Goal: Navigation & Orientation: Find specific page/section

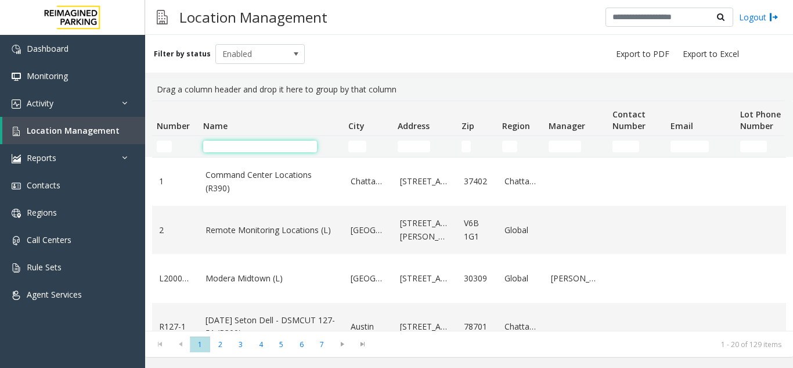
click at [275, 147] on input "Name Filter" at bounding box center [260, 147] width 114 height 12
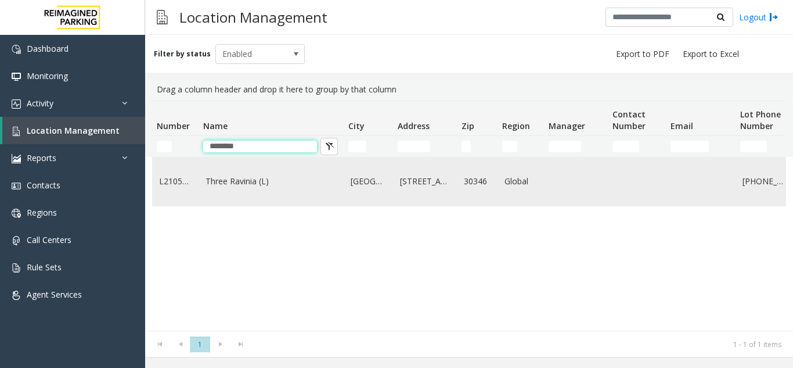
type input "********"
click at [286, 201] on td "Three Ravinia (L)" at bounding box center [271, 181] width 145 height 48
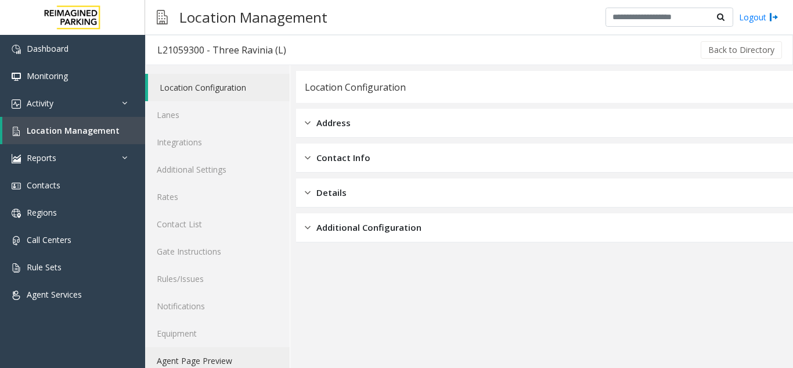
click at [222, 358] on link "Agent Page Preview" at bounding box center [217, 360] width 145 height 27
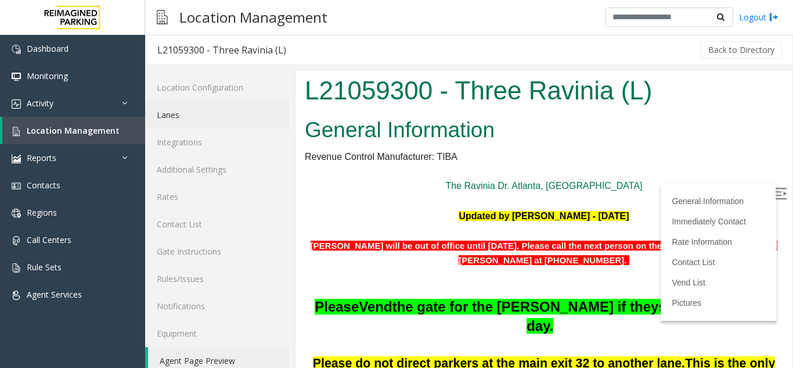
click at [205, 117] on link "Lanes" at bounding box center [217, 114] width 145 height 27
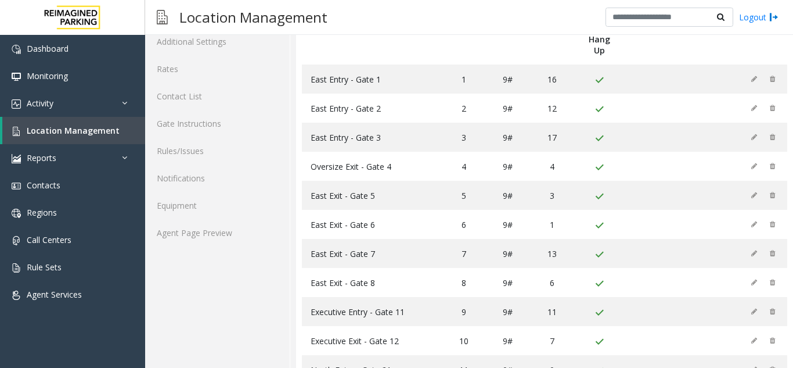
scroll to position [58, 0]
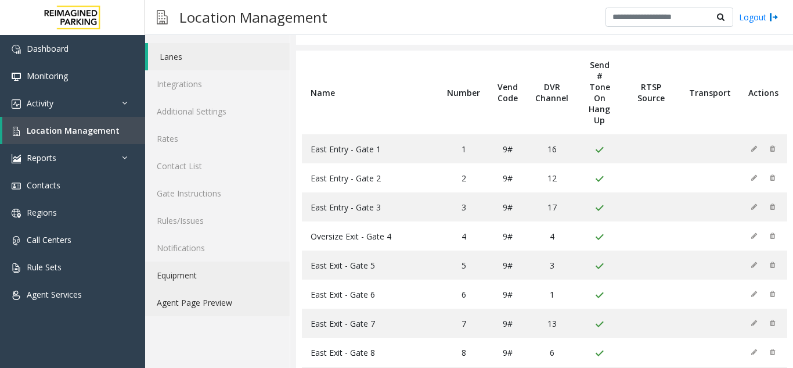
drag, startPoint x: 230, startPoint y: 309, endPoint x: 238, endPoint y: 311, distance: 8.2
click at [230, 309] on link "Agent Page Preview" at bounding box center [217, 302] width 145 height 27
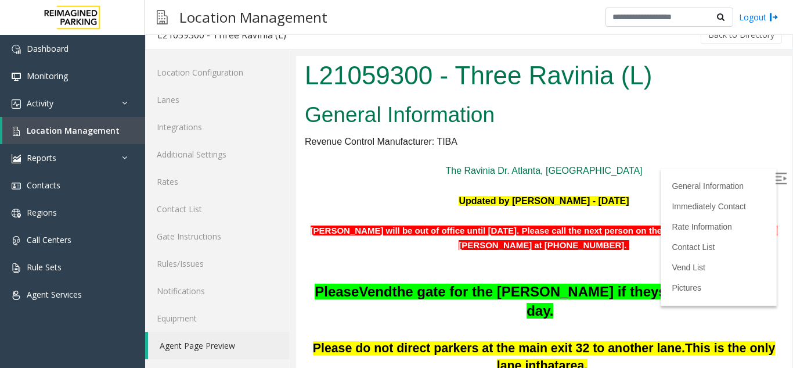
scroll to position [174, 0]
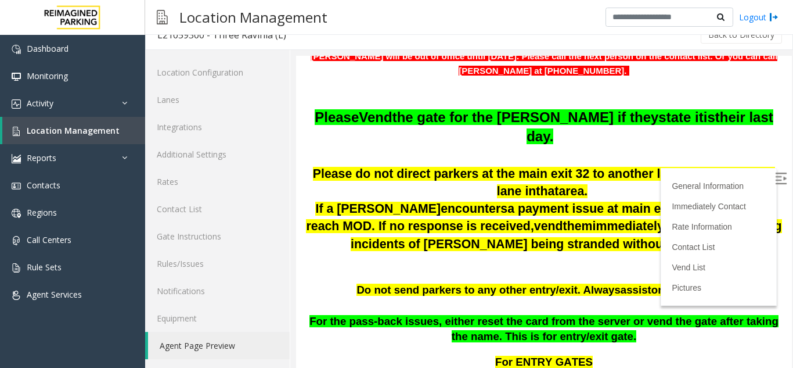
click at [775, 181] on img at bounding box center [781, 178] width 12 height 12
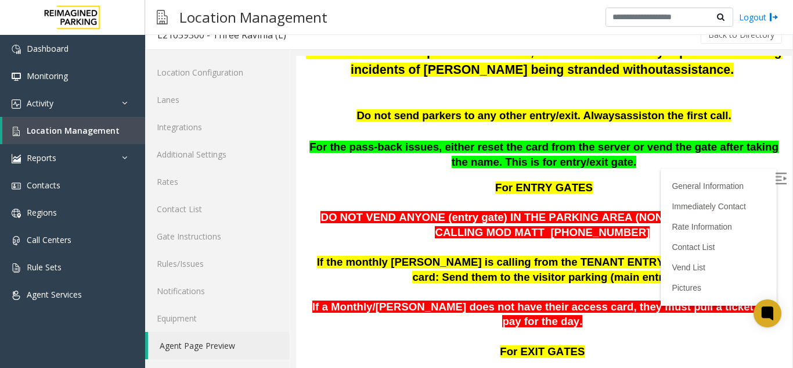
scroll to position [116, 0]
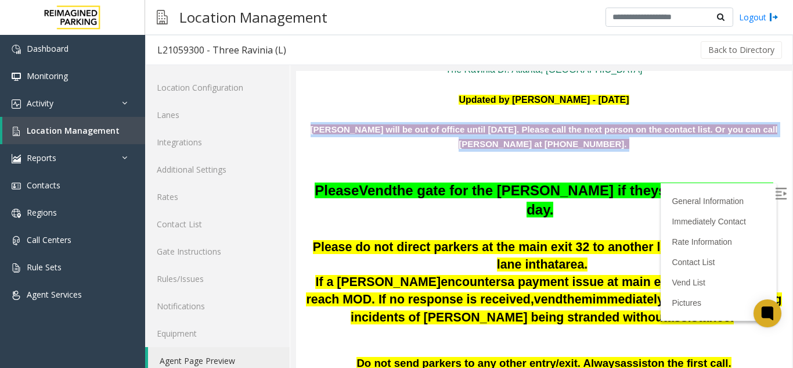
scroll to position [15, 0]
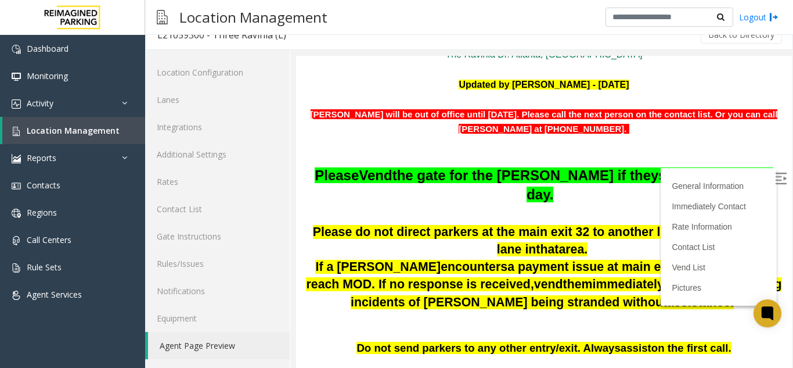
click at [531, 175] on span "the gate for the parker if they" at bounding box center [525, 175] width 267 height 16
click at [764, 314] on icon at bounding box center [767, 312] width 9 height 9
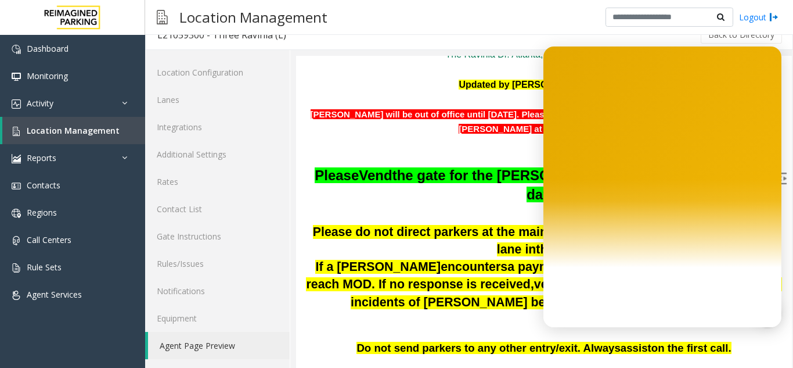
click at [495, 232] on p "Please do not direct parkers at the main exit 32 to another lane . This is the …" at bounding box center [544, 240] width 478 height 35
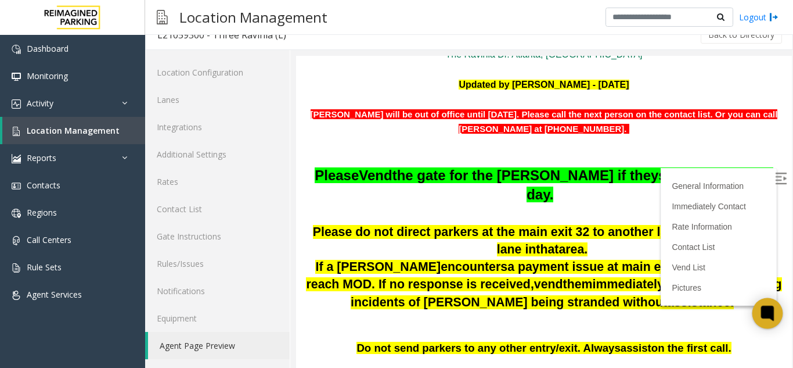
click at [769, 313] on icon at bounding box center [767, 313] width 9 height 5
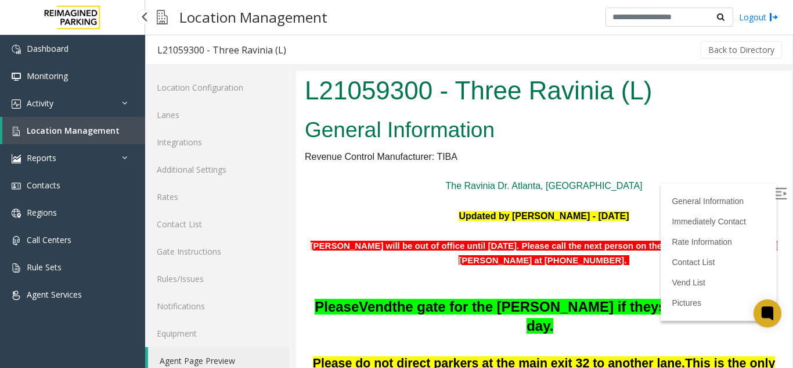
click at [77, 125] on span "Location Management" at bounding box center [73, 130] width 93 height 11
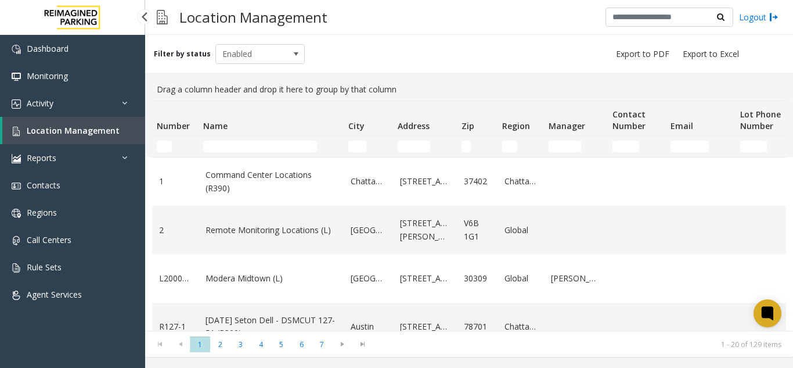
click at [117, 125] on link "Location Management" at bounding box center [73, 130] width 143 height 27
drag, startPoint x: 417, startPoint y: 23, endPoint x: 287, endPoint y: 4, distance: 131.5
click at [377, 38] on div "Filter by status Enabled" at bounding box center [469, 54] width 648 height 38
